Goal: Information Seeking & Learning: Learn about a topic

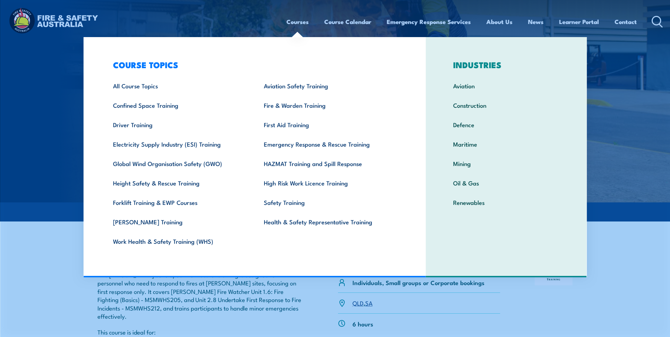
click at [297, 25] on link "Courses" at bounding box center [297, 21] width 22 height 19
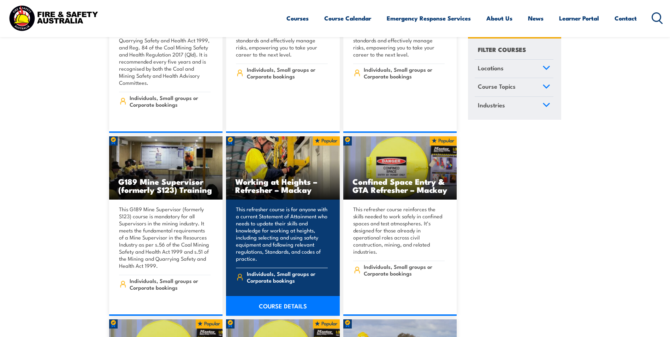
scroll to position [459, 0]
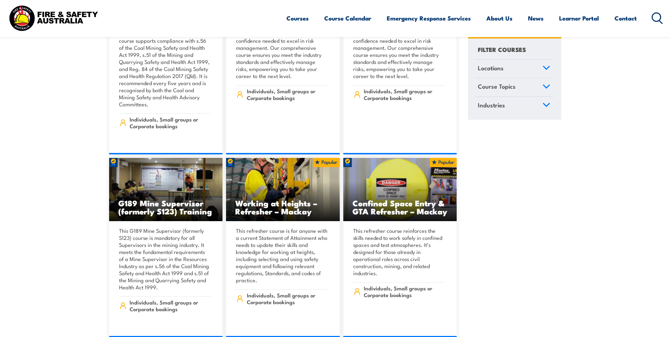
click at [548, 67] on icon at bounding box center [546, 67] width 6 height 3
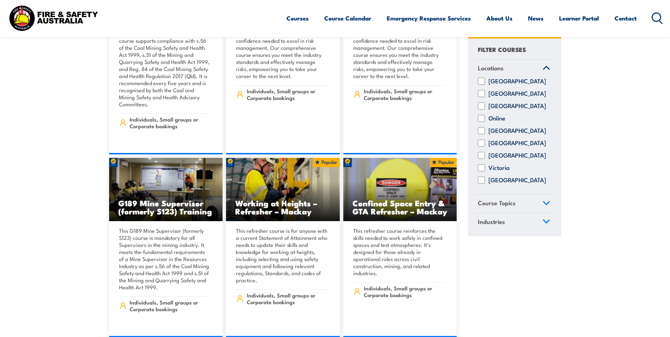
click at [481, 172] on input "Victoria" at bounding box center [481, 168] width 7 height 7
checkbox input "true"
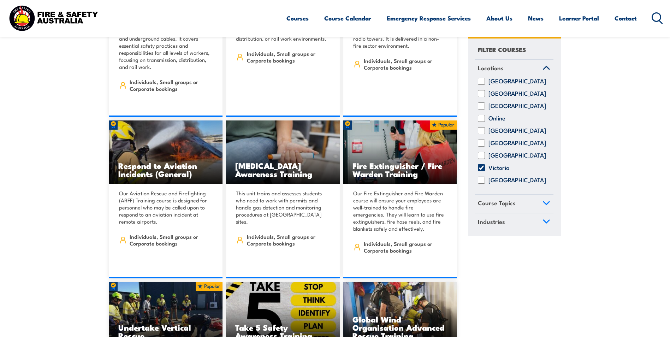
scroll to position [1378, 0]
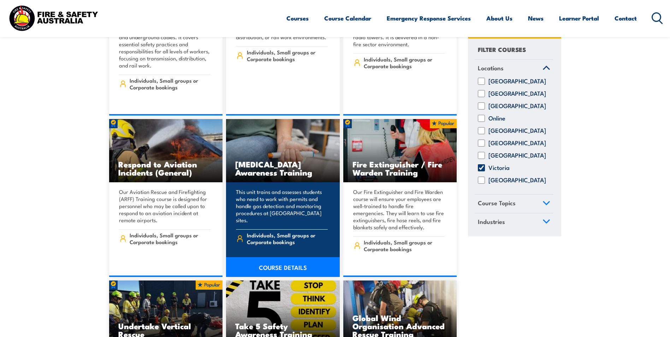
drag, startPoint x: 285, startPoint y: 153, endPoint x: 288, endPoint y: 155, distance: 3.8
click at [285, 160] on h3 "[MEDICAL_DATA] Awareness Training" at bounding box center [282, 168] width 95 height 16
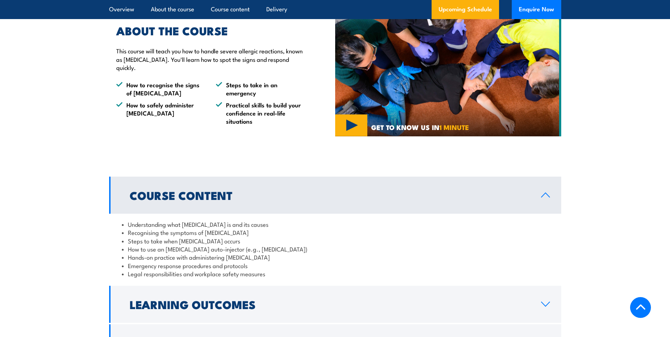
scroll to position [353, 0]
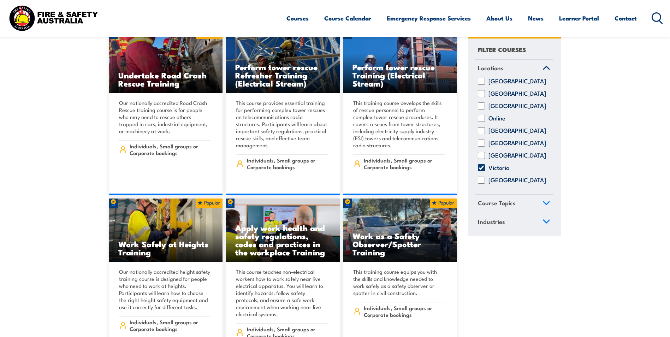
scroll to position [4486, 0]
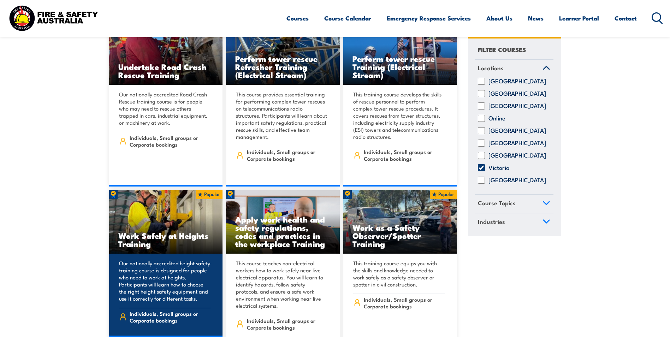
click at [162, 231] on h3 "Work Safely at Heights Training" at bounding box center [165, 239] width 95 height 16
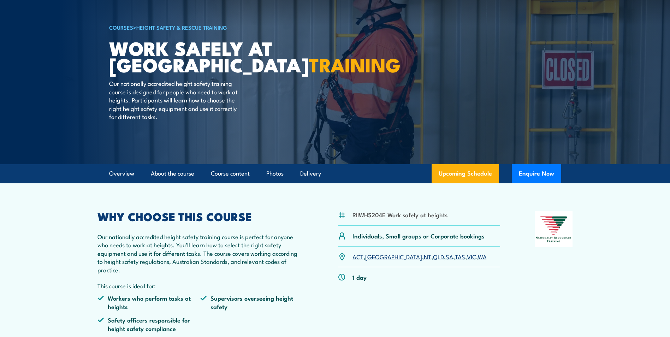
scroll to position [35, 0]
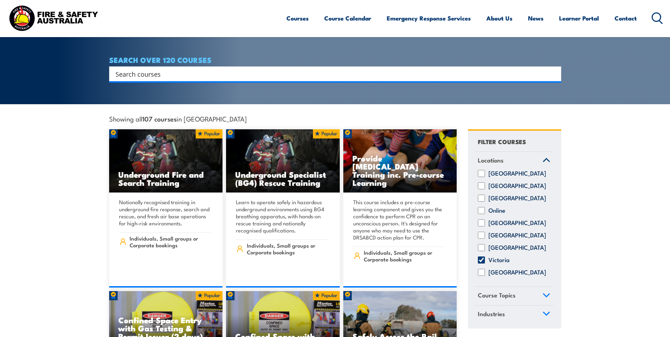
scroll to position [141, 0]
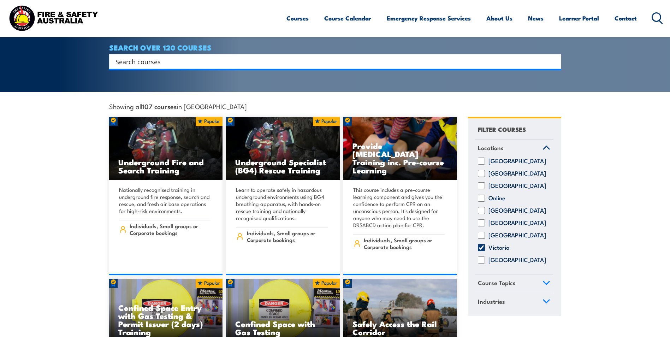
click at [550, 299] on icon at bounding box center [547, 301] width 8 height 5
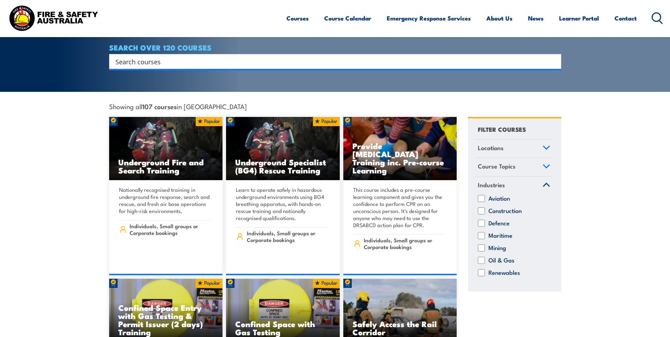
click at [549, 177] on link "Industries" at bounding box center [514, 186] width 79 height 18
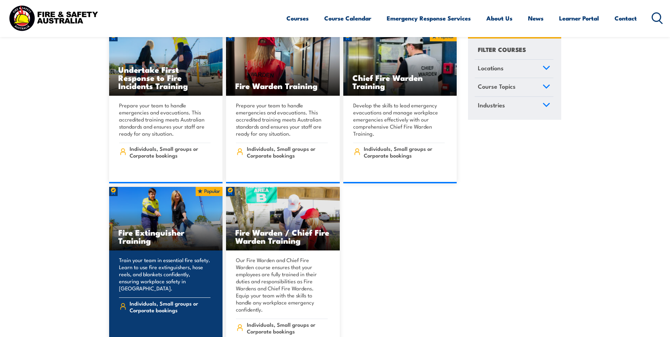
scroll to position [6040, 0]
